Goal: Information Seeking & Learning: Find specific fact

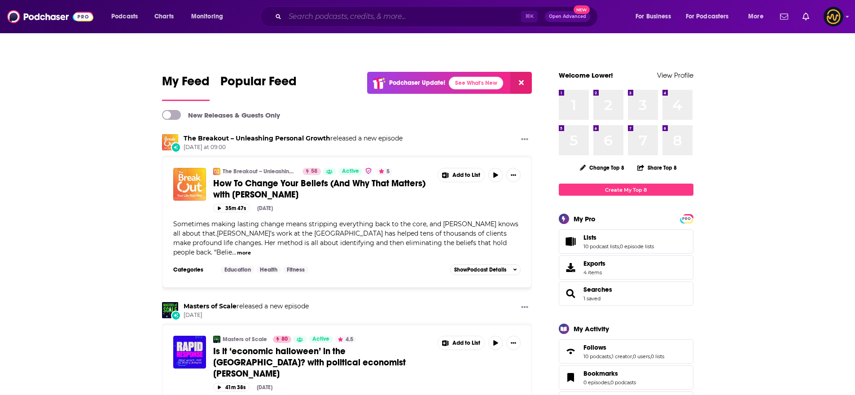
click at [327, 19] on input "Search podcasts, credits, & more..." at bounding box center [403, 16] width 236 height 14
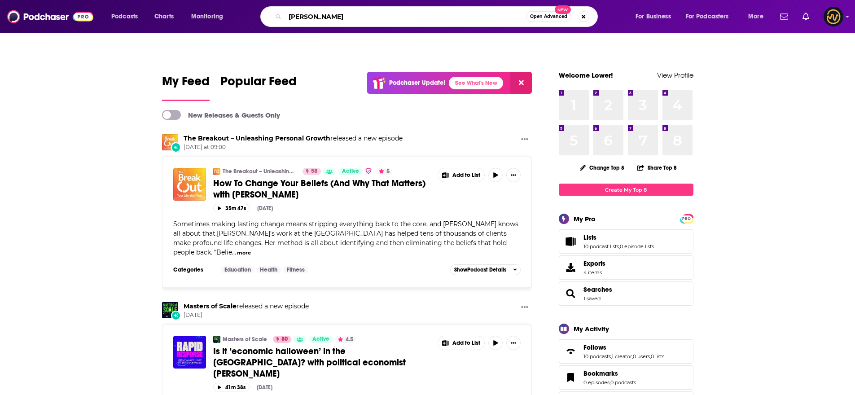
type input "[PERSON_NAME]"
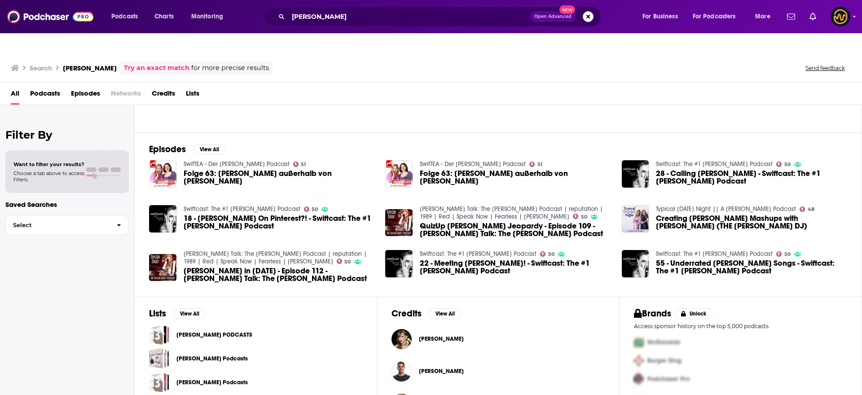
scroll to position [97, 0]
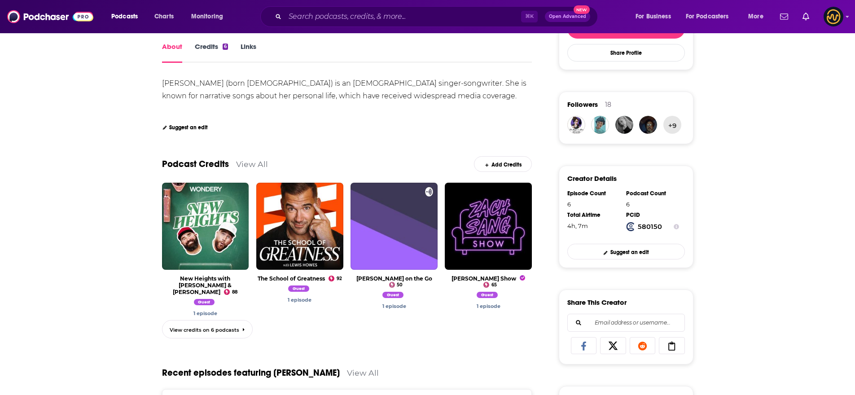
scroll to position [233, 0]
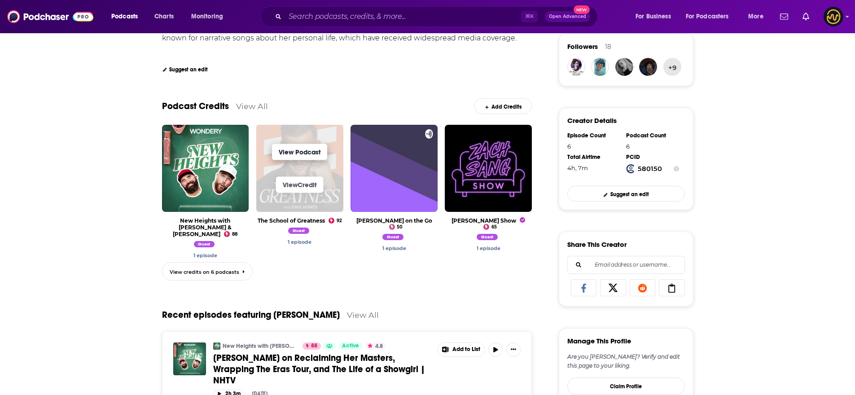
click at [303, 144] on link "View Podcast" at bounding box center [299, 152] width 55 height 16
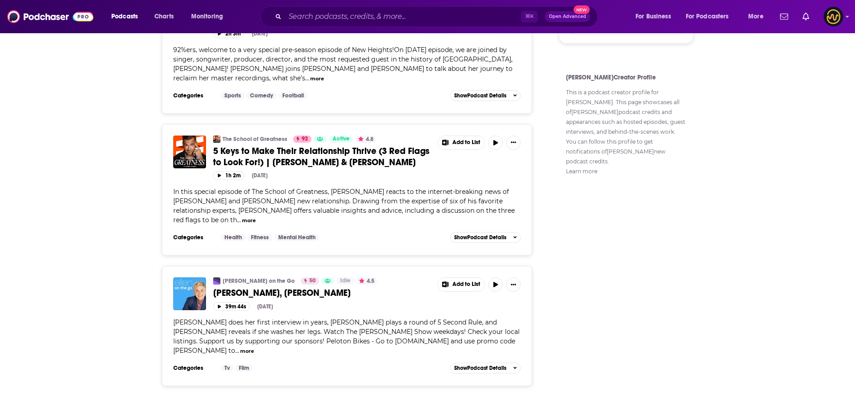
scroll to position [688, 0]
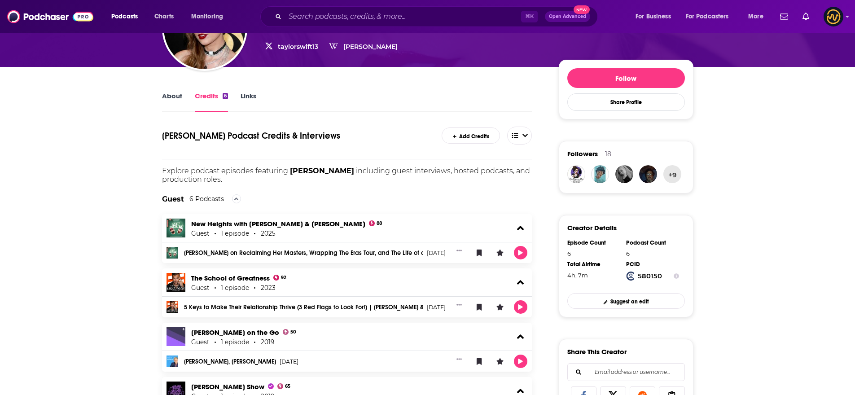
scroll to position [122, 0]
